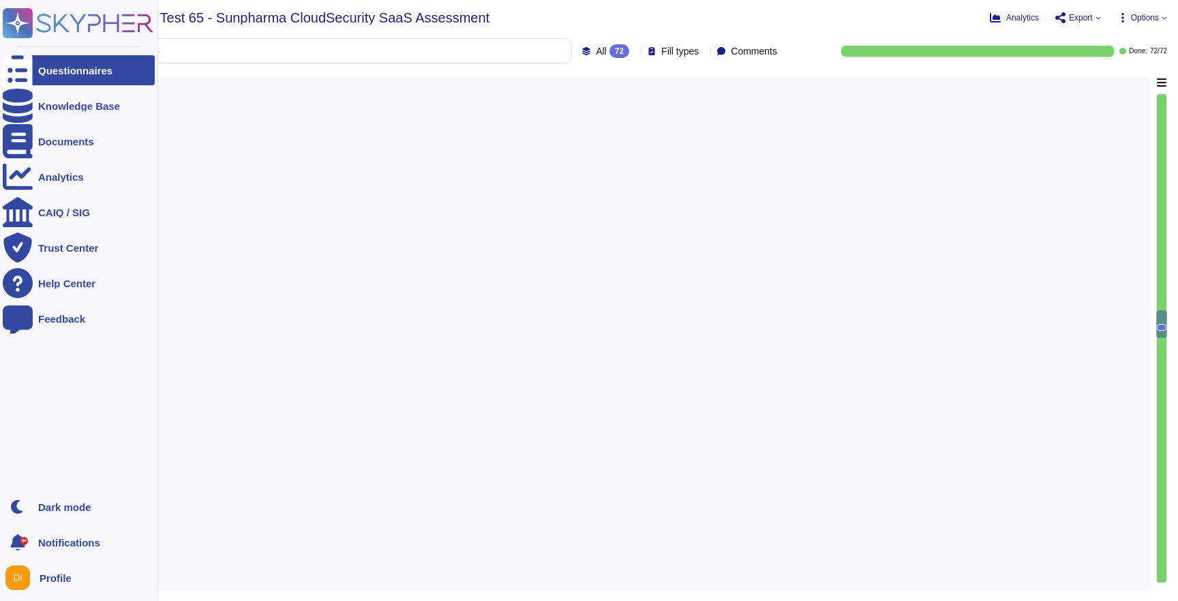
type textarea "Yes, please refer to the security whitepaper"
type textarea "Loremips dolors amet consec ad eli seddo eiu tempori utla etd Magna Aliquae, ad…"
type textarea "Where required by law, Adobe includes a right to audit clause in contracts with…"
type textarea "DPS relies on the fault tolerant and redundant systems provided by Amazon’s AWS…"
type textarea "The Business continuity plan is documented and reviewed annually and attested b…"
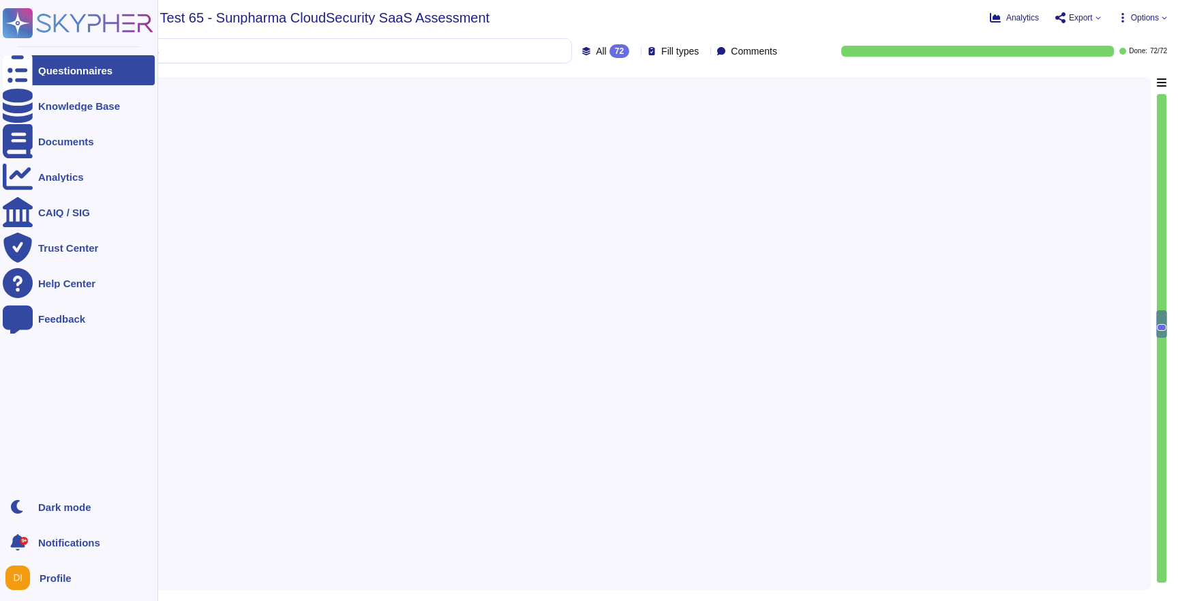
type textarea "Adobe has geographically spread data centers, which act as backups in the event…"
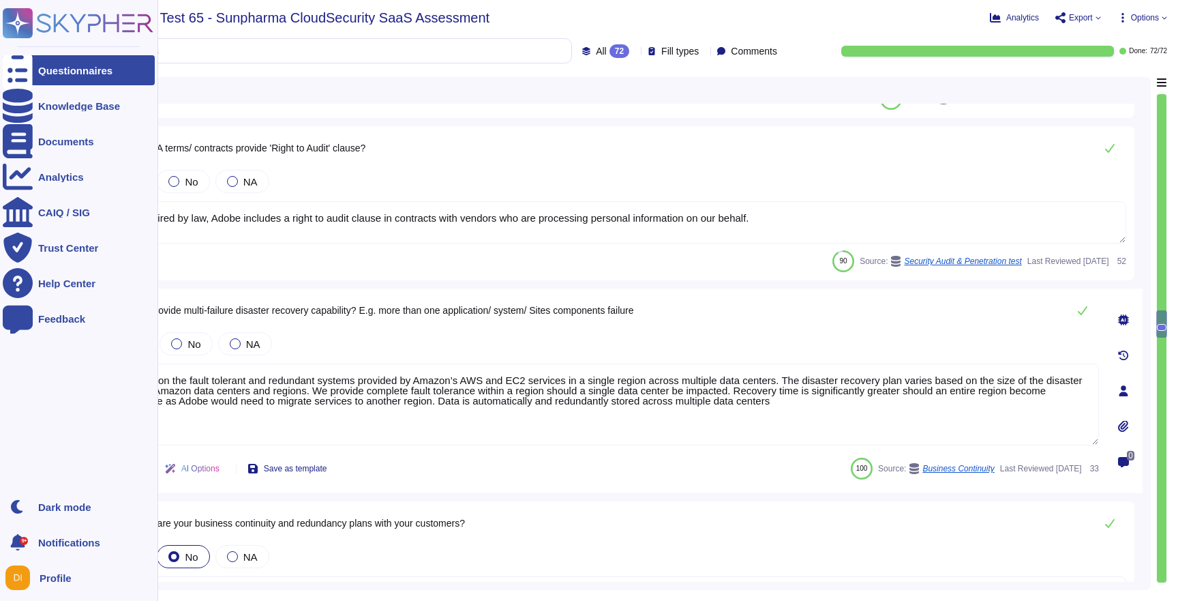
click at [42, 65] on div "Questionnaires" at bounding box center [75, 70] width 74 height 10
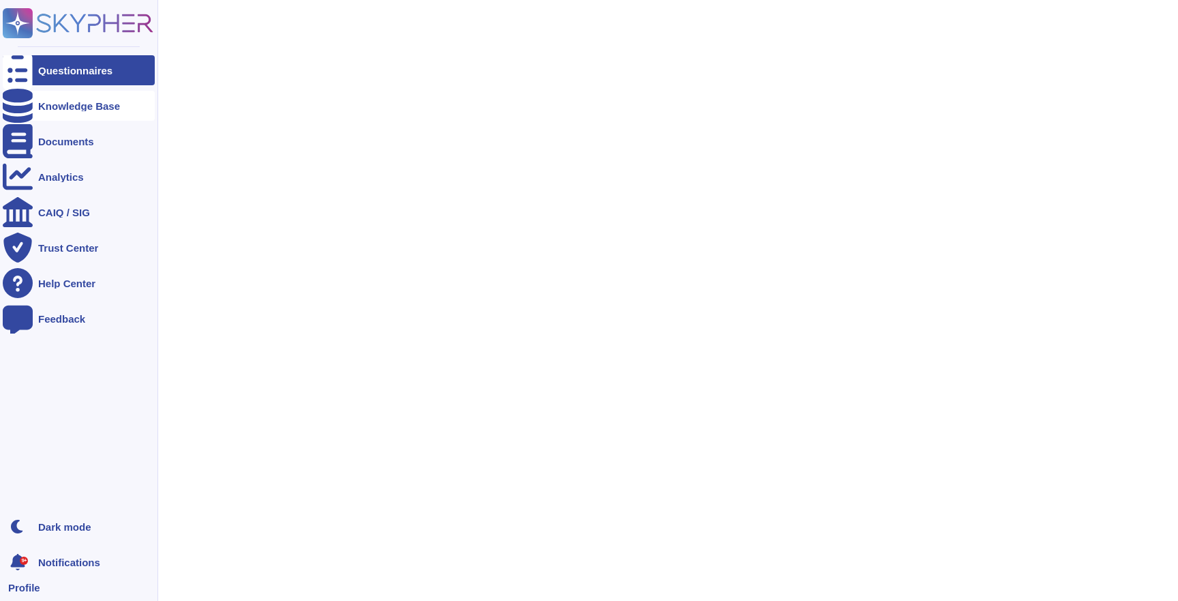
click at [46, 108] on div "Knowledge Base" at bounding box center [79, 106] width 82 height 10
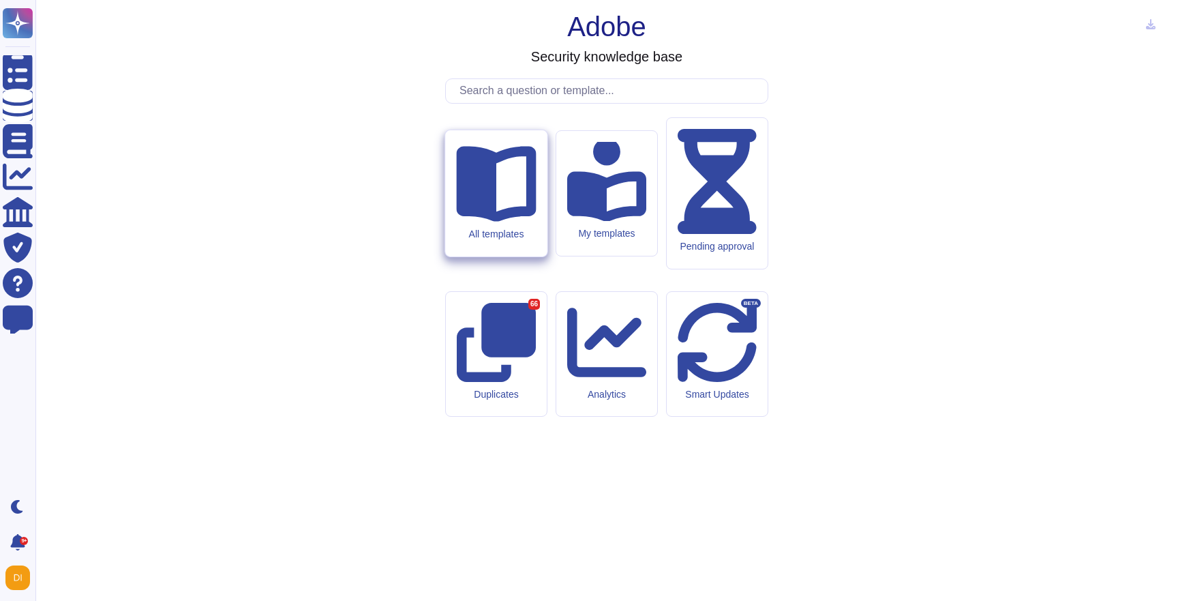
click at [482, 221] on icon at bounding box center [496, 181] width 80 height 80
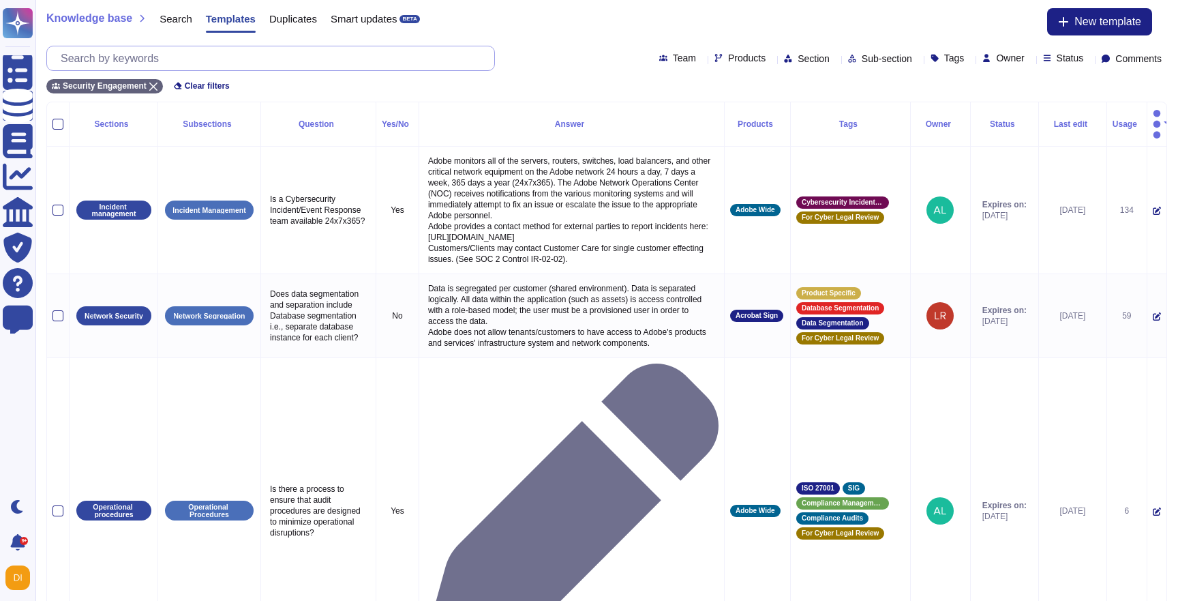
click at [284, 57] on input "text" at bounding box center [274, 58] width 440 height 24
paste input "How is decision logic surfaced to authors, marketers, and compliance teams?"
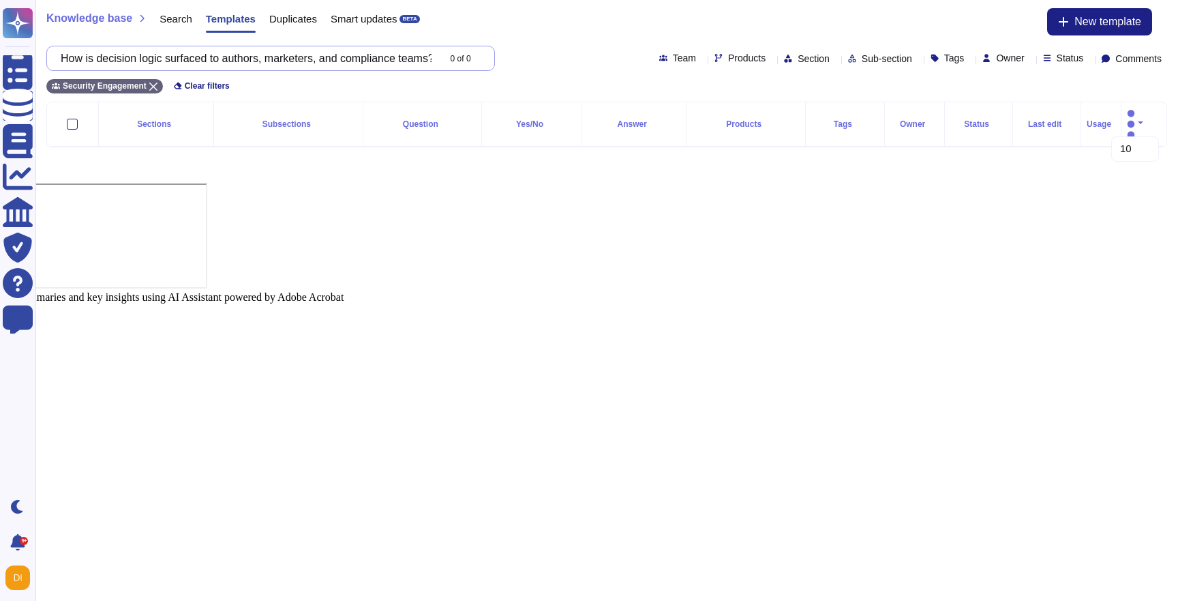
scroll to position [0, 64]
type input "How is decision logic surfaced to authors, marketers, and compliance teams?"
click at [374, 59] on input "How is decision logic surfaced to authors, marketers, and compliance teams?" at bounding box center [246, 58] width 385 height 24
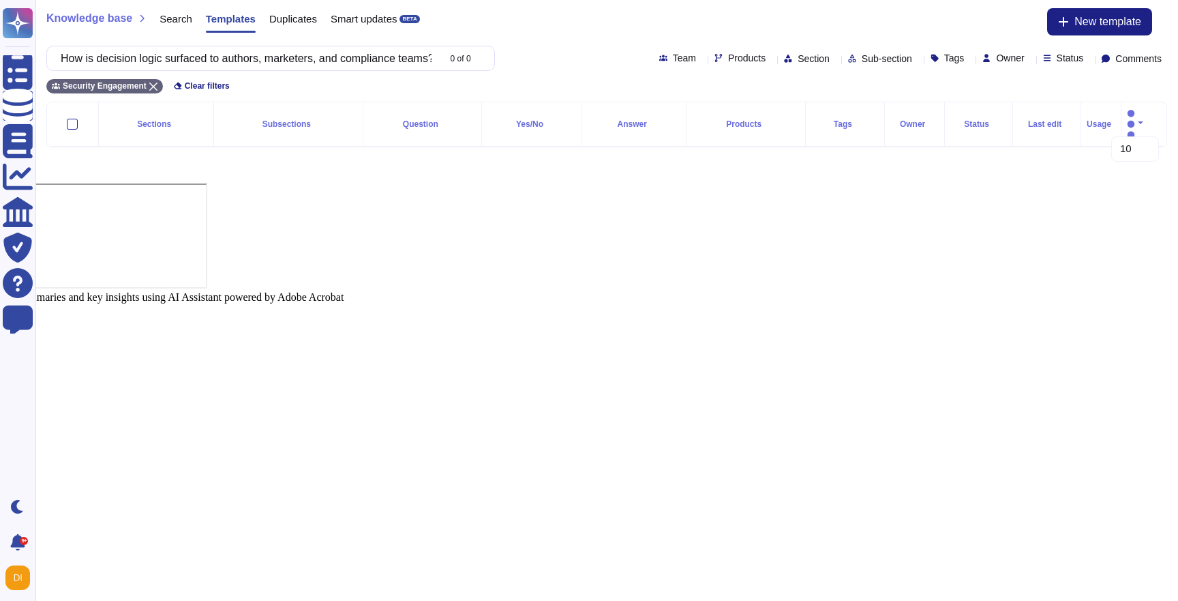
click at [97, 19] on span "Knowledge base" at bounding box center [89, 18] width 86 height 11
click at [179, 22] on span "Search" at bounding box center [176, 19] width 33 height 10
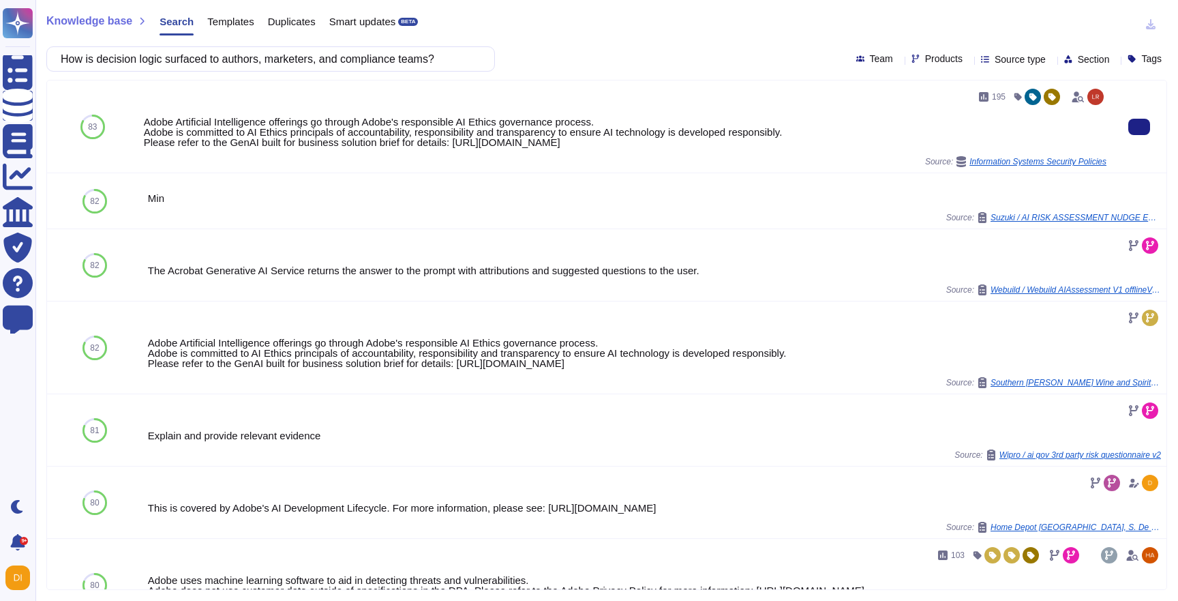
click at [275, 128] on div "Adobe Artificial Intelligence offerings go through Adobe's responsible AI Ethic…" at bounding box center [625, 132] width 963 height 31
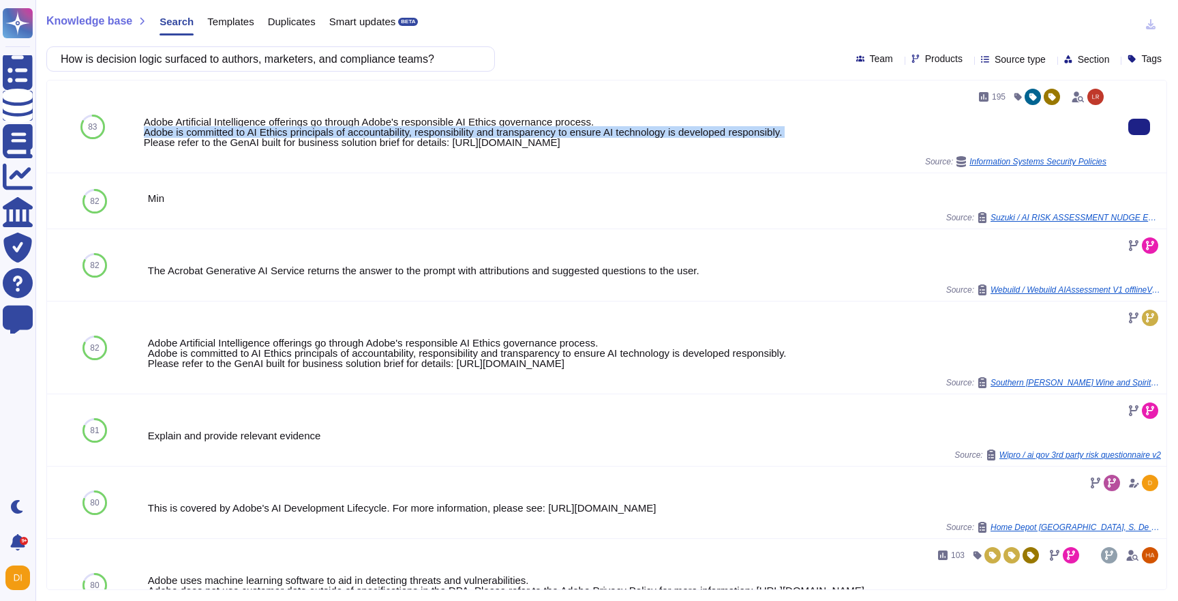
click at [275, 128] on div "Adobe Artificial Intelligence offerings go through Adobe's responsible AI Ethic…" at bounding box center [625, 132] width 963 height 31
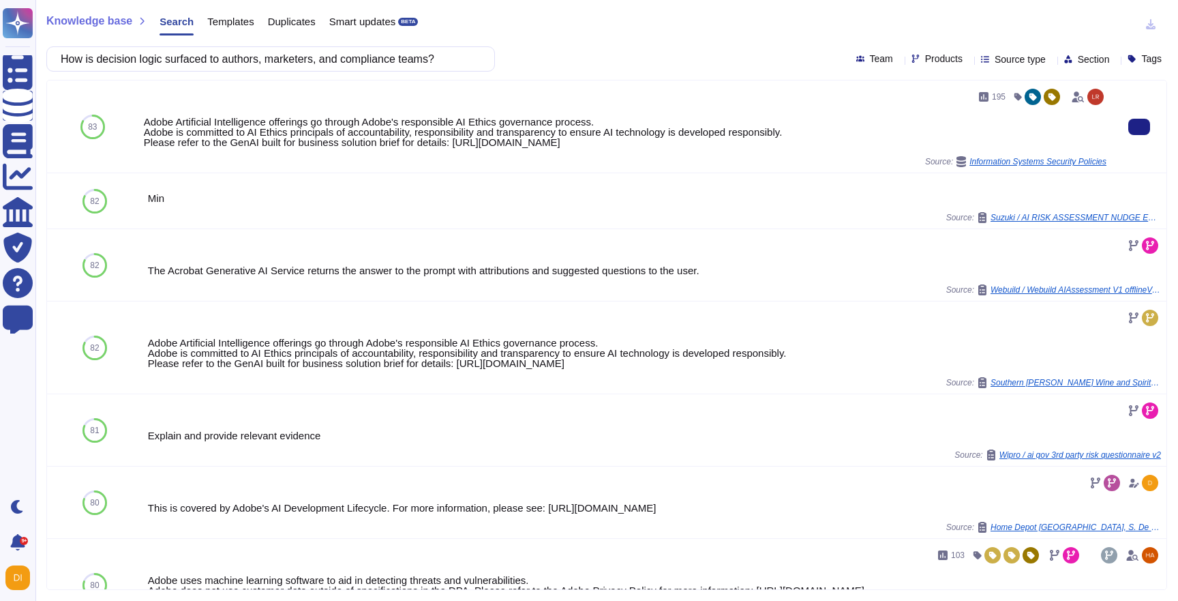
click at [358, 118] on div "Adobe Artificial Intelligence offerings go through Adobe's responsible AI Ethic…" at bounding box center [625, 132] width 963 height 31
drag, startPoint x: 140, startPoint y: 120, endPoint x: 171, endPoint y: 149, distance: 42.4
click at [171, 149] on div "195 Adobe Artificial Intelligence offerings go through Adobe's responsible AI E…" at bounding box center [625, 126] width 974 height 92
